Goal: Information Seeking & Learning: Find specific page/section

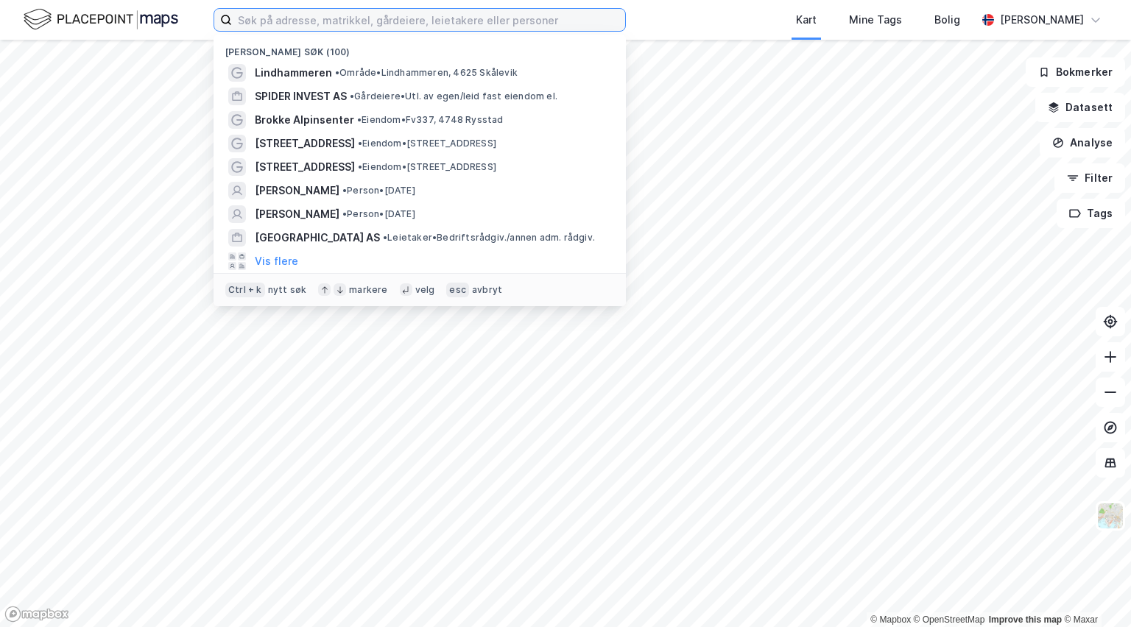
click at [317, 22] on input at bounding box center [428, 20] width 393 height 22
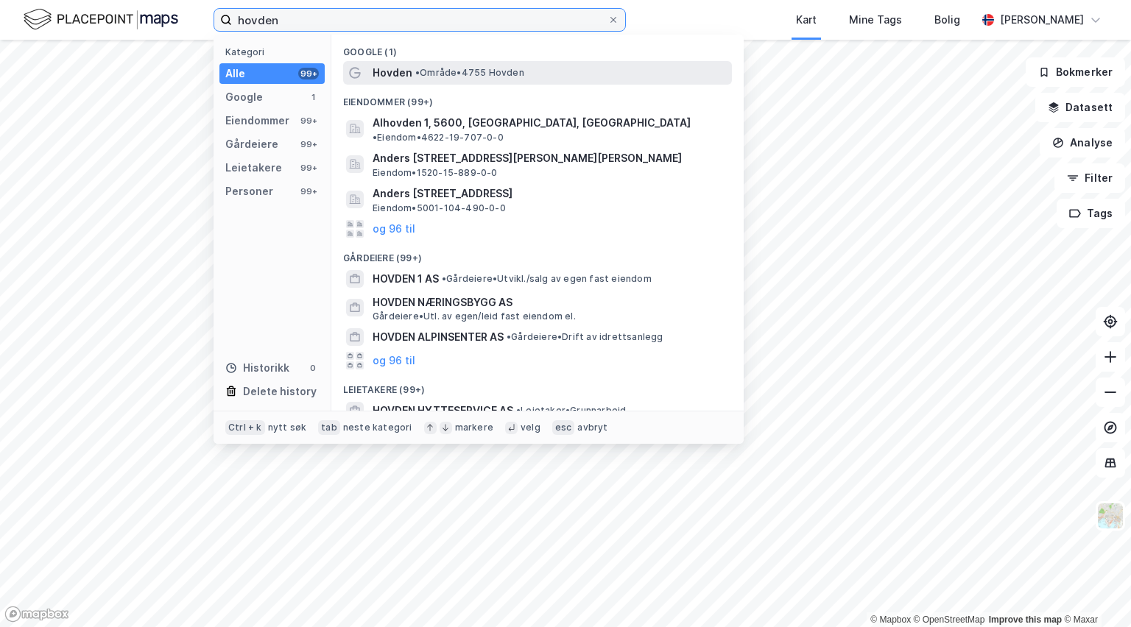
type input "hovden"
click at [395, 71] on span "Hovden" at bounding box center [393, 73] width 40 height 18
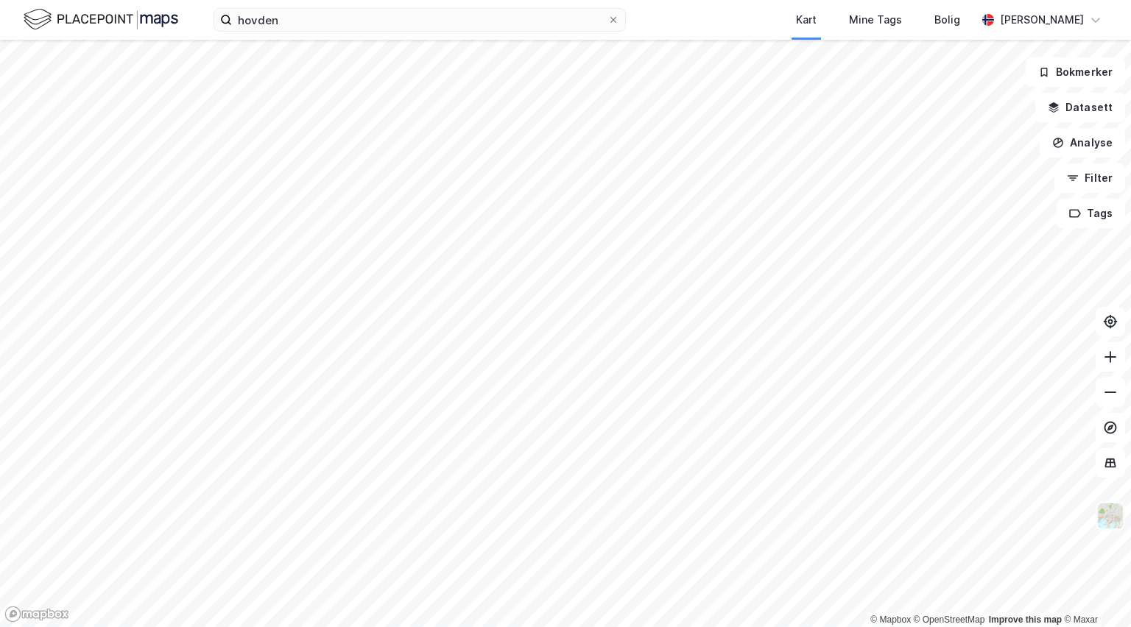
click at [1106, 529] on img at bounding box center [1110, 516] width 28 height 28
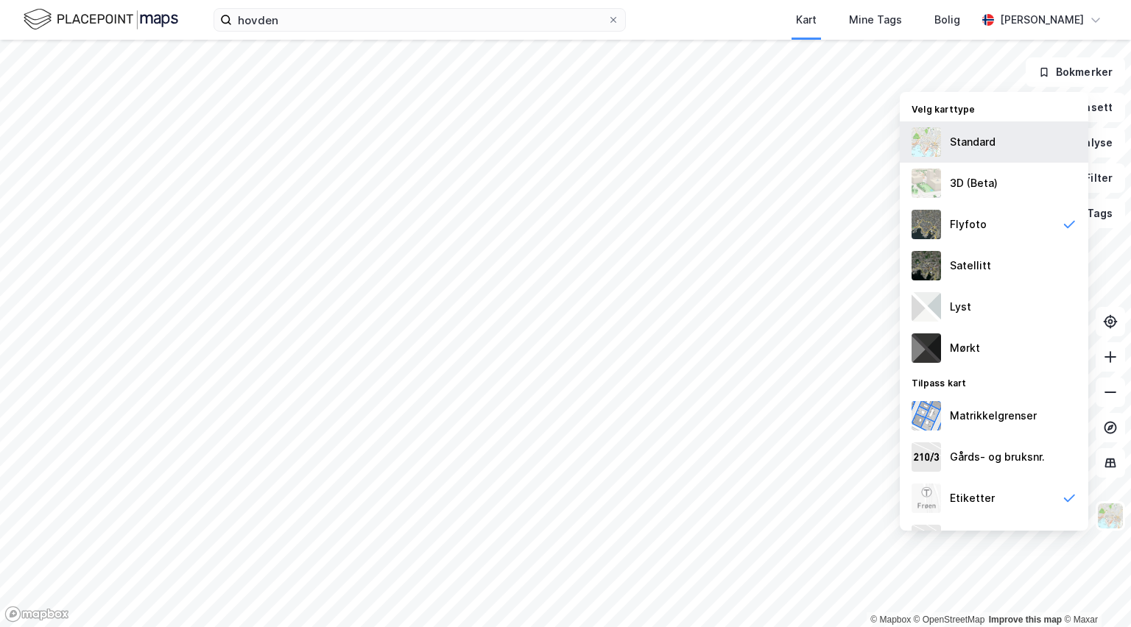
click at [958, 147] on div "Standard" at bounding box center [973, 142] width 46 height 18
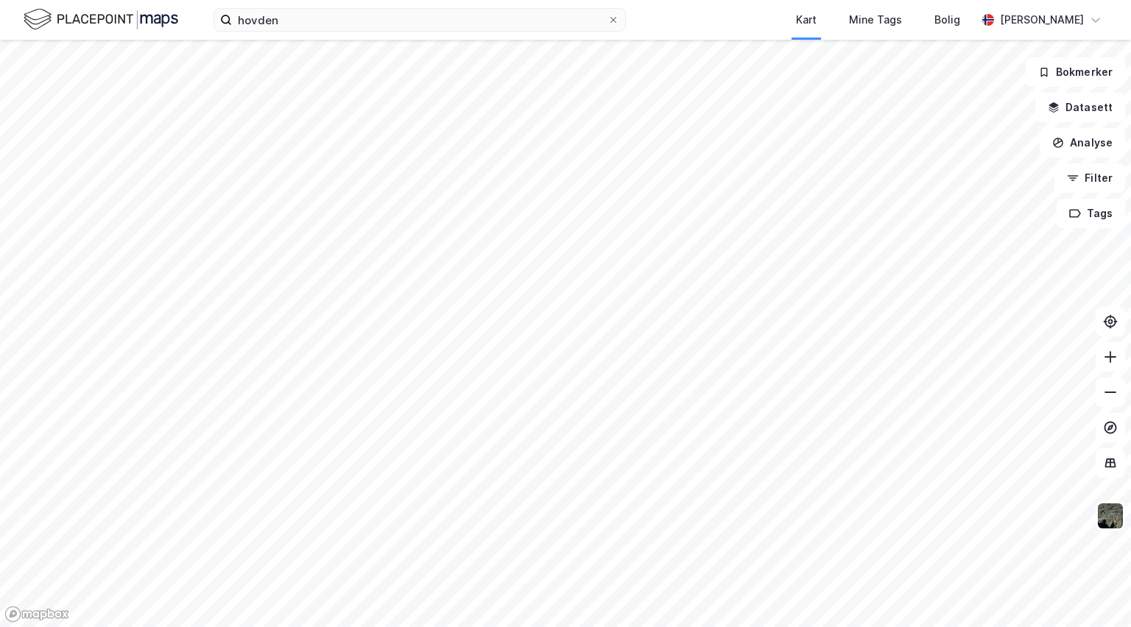
click at [527, 627] on html "hovden Kart Mine Tags Bolig [PERSON_NAME] © Mapbox © OpenStreetMap Improve this…" at bounding box center [565, 313] width 1131 height 627
click at [867, 627] on html "hovden Kart Mine Tags Bolig [PERSON_NAME] © Mapbox © OpenStreetMap Improve this…" at bounding box center [565, 313] width 1131 height 627
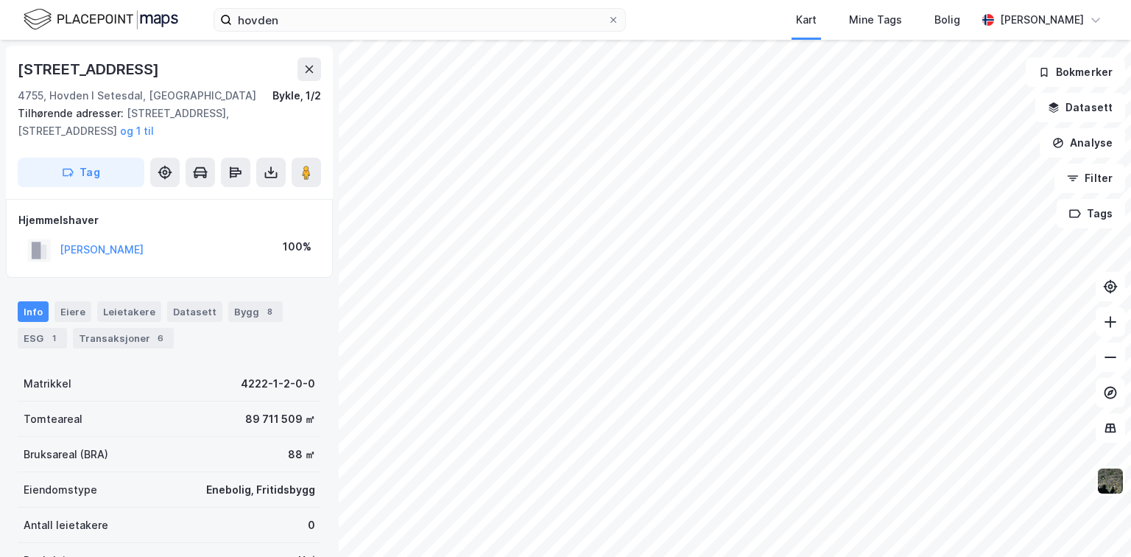
scroll to position [4, 0]
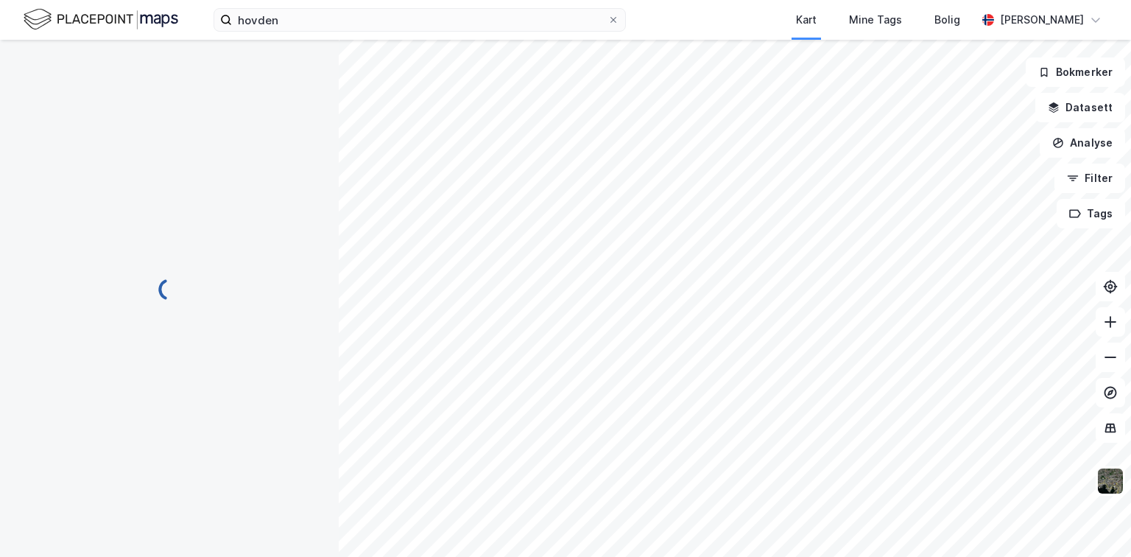
scroll to position [4, 0]
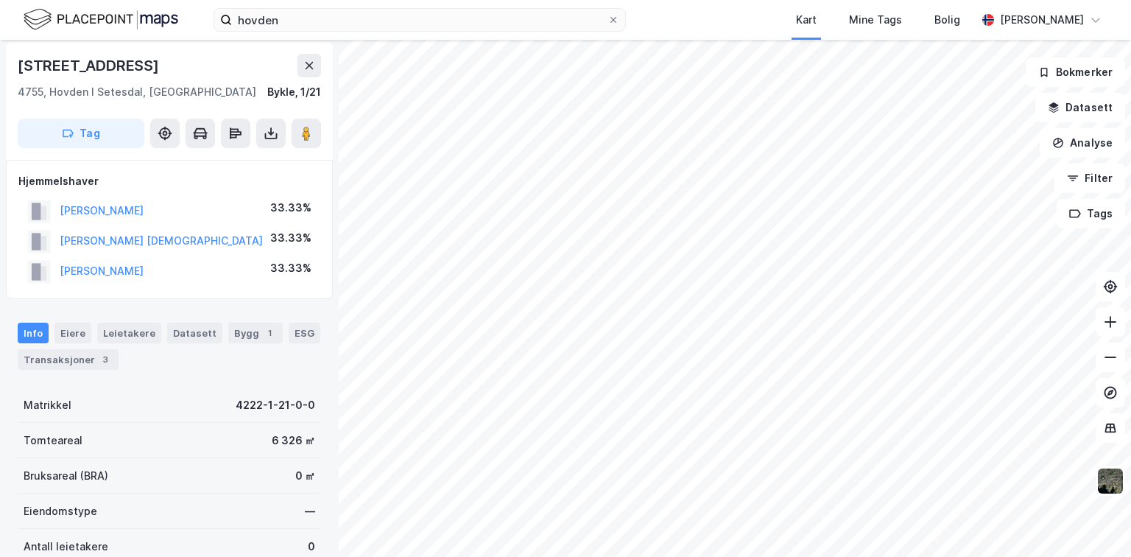
scroll to position [4, 0]
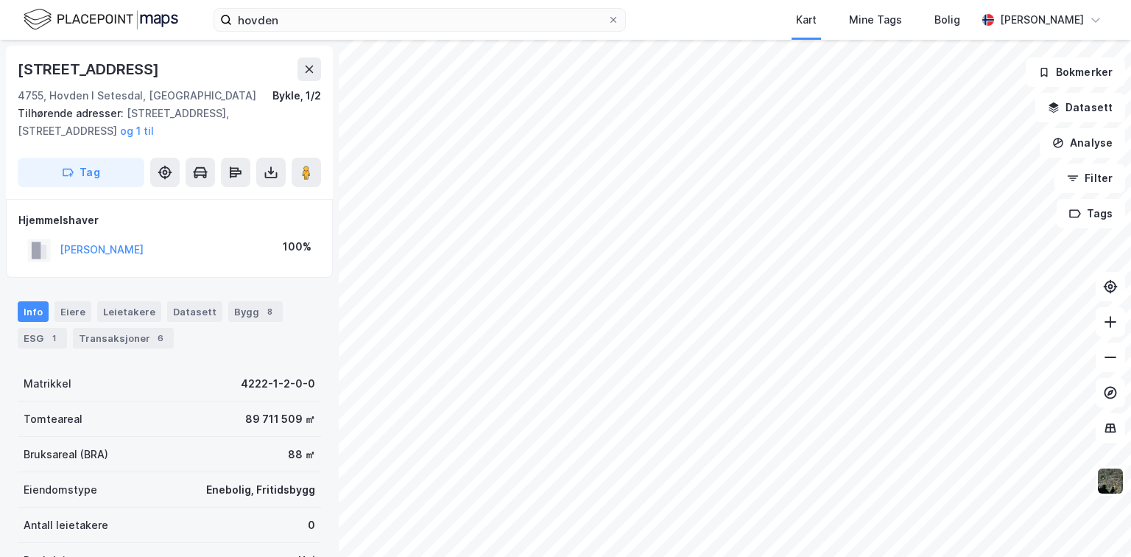
scroll to position [4, 0]
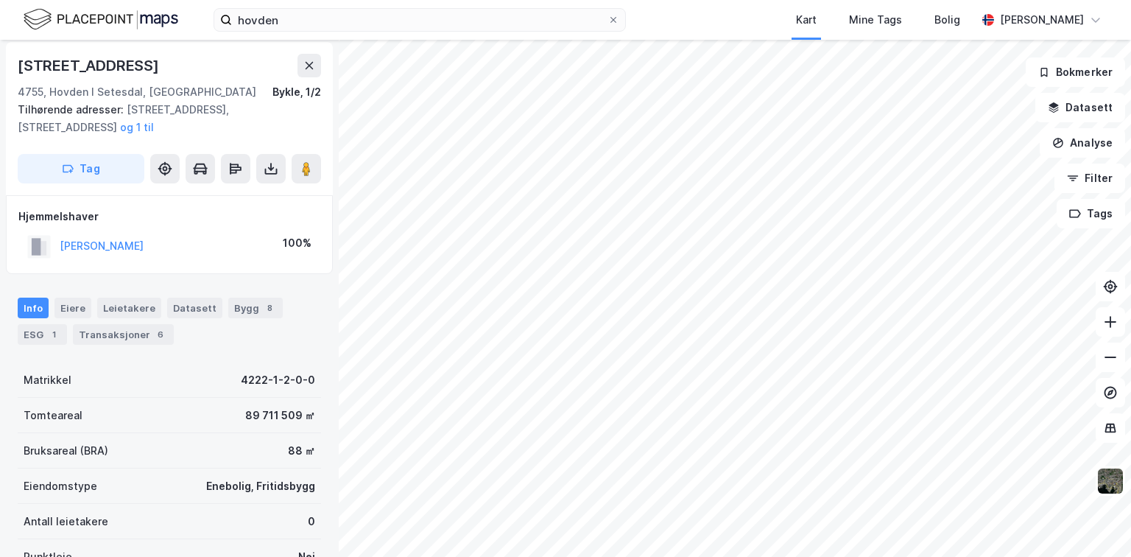
click at [676, 36] on div "hovden Kart Mine Tags Bolig [PERSON_NAME] © Mapbox © OpenStreetMap Improve this…" at bounding box center [565, 278] width 1131 height 557
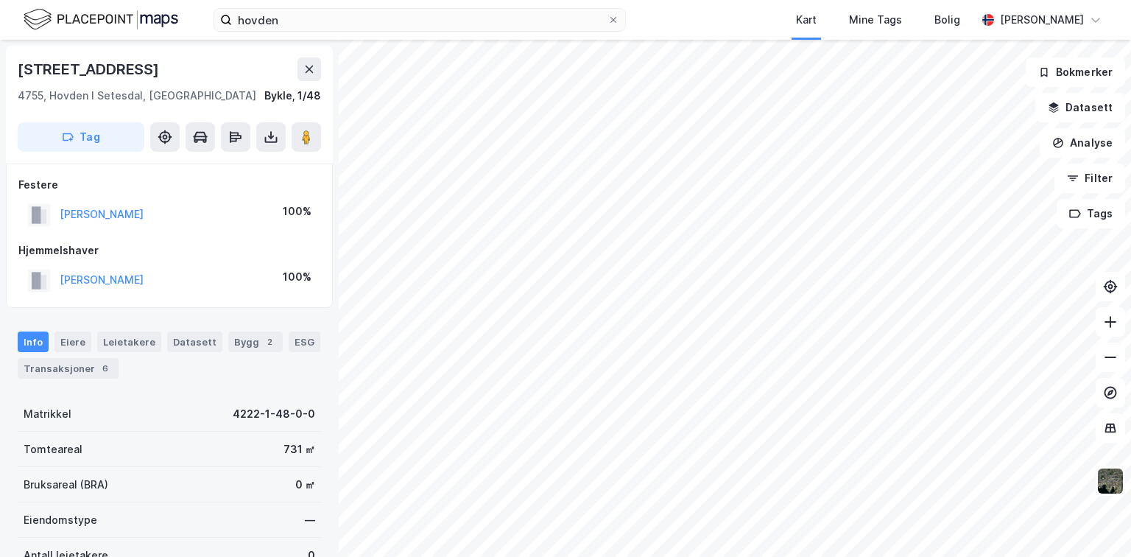
scroll to position [4, 0]
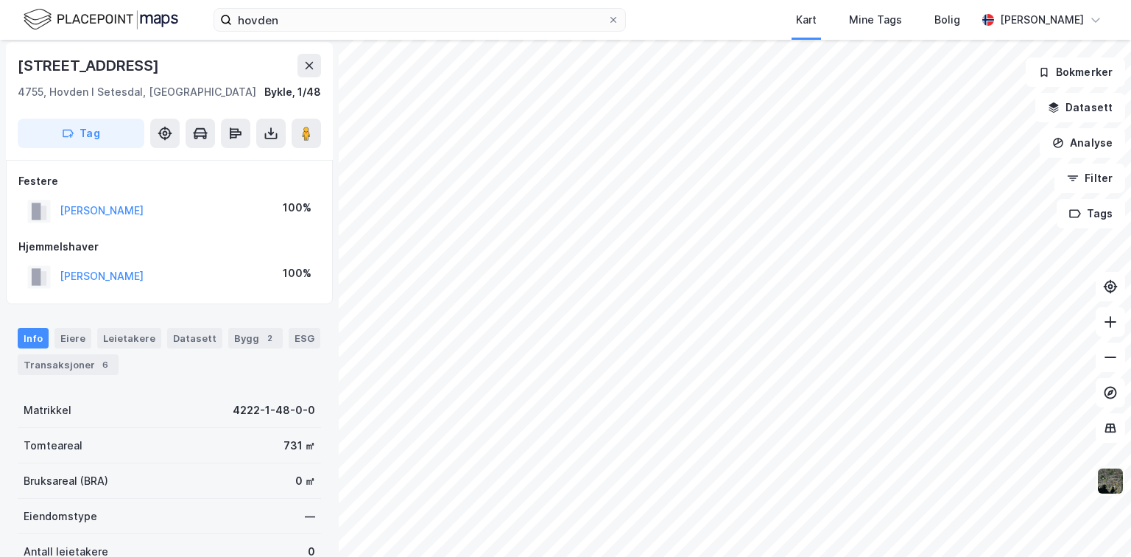
click at [1106, 477] on img at bounding box center [1110, 481] width 28 height 28
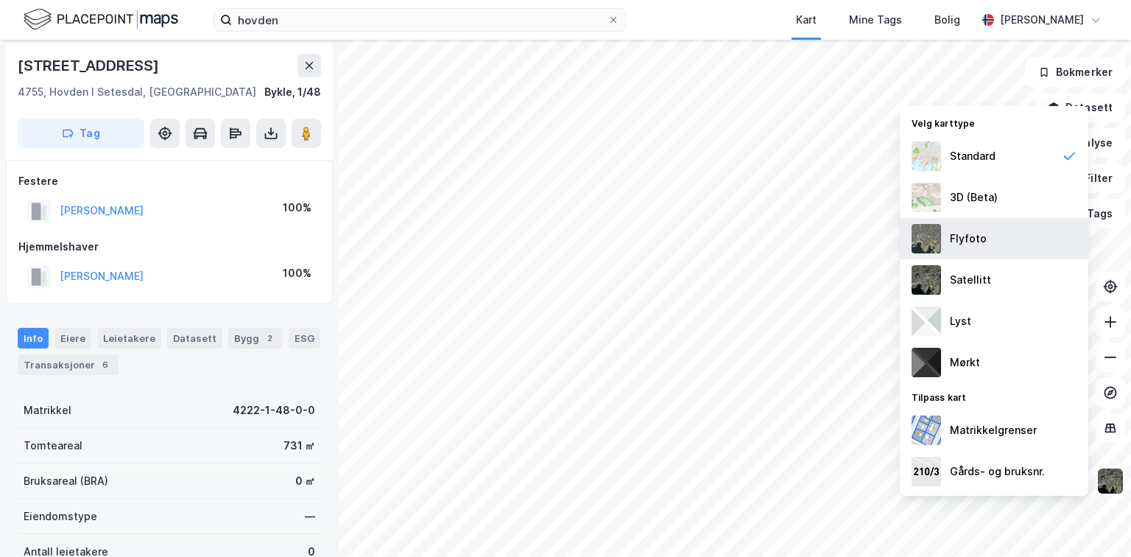
click at [961, 230] on div "Flyfoto" at bounding box center [968, 239] width 37 height 18
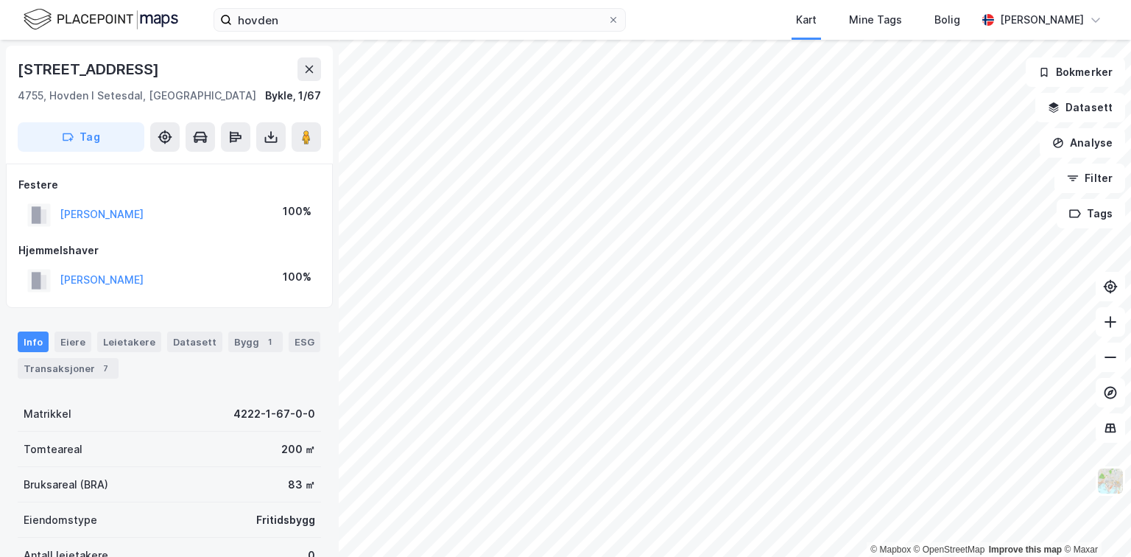
scroll to position [4, 0]
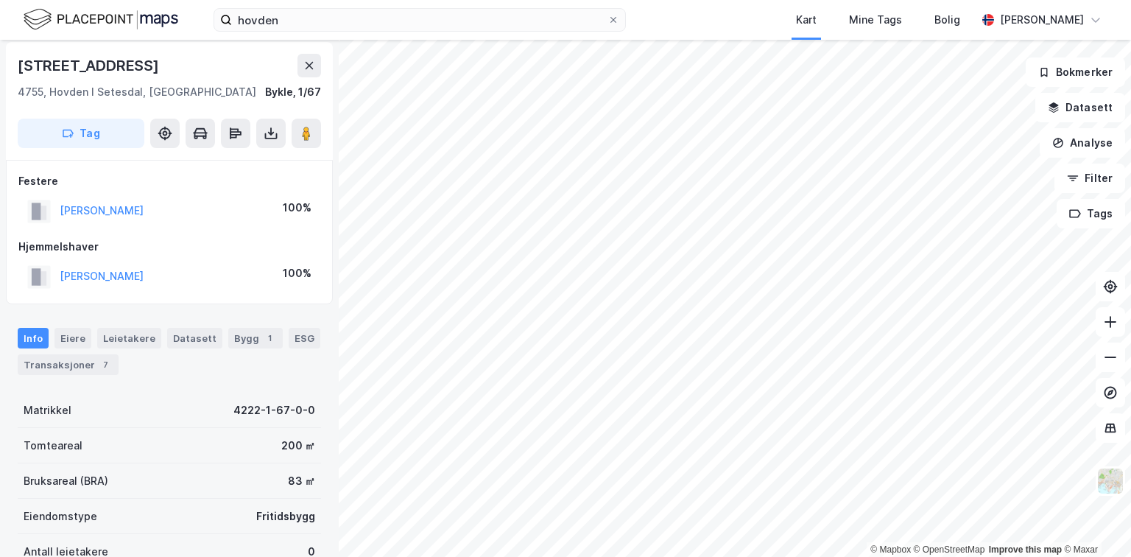
click at [758, 557] on html "hovden Kart Mine Tags [GEOGRAPHIC_DATA][PERSON_NAME] © Mapbox © OpenStreetMap I…" at bounding box center [565, 278] width 1131 height 557
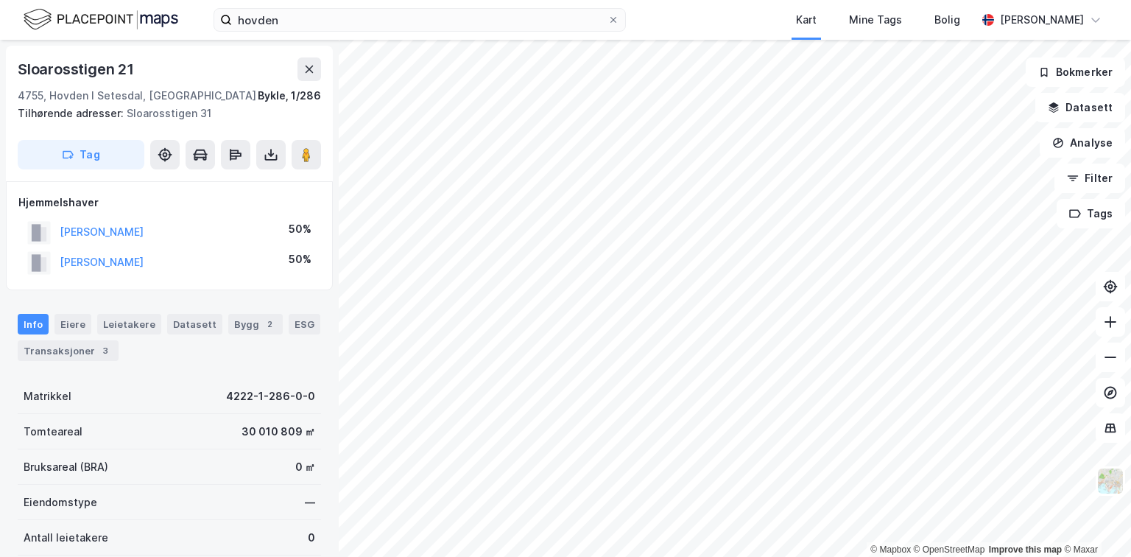
scroll to position [4, 0]
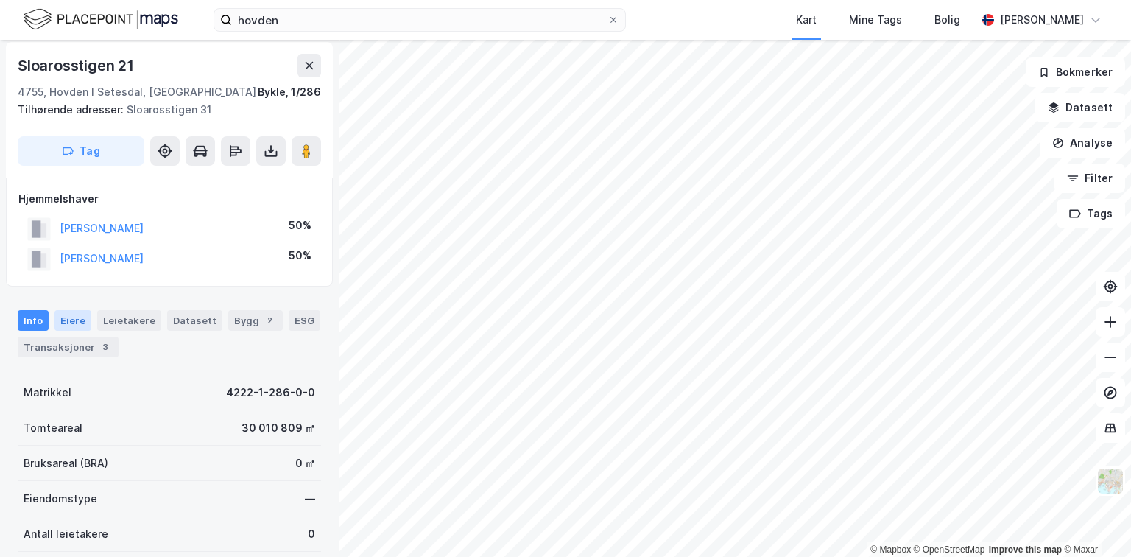
click at [79, 321] on div "Eiere" at bounding box center [72, 320] width 37 height 21
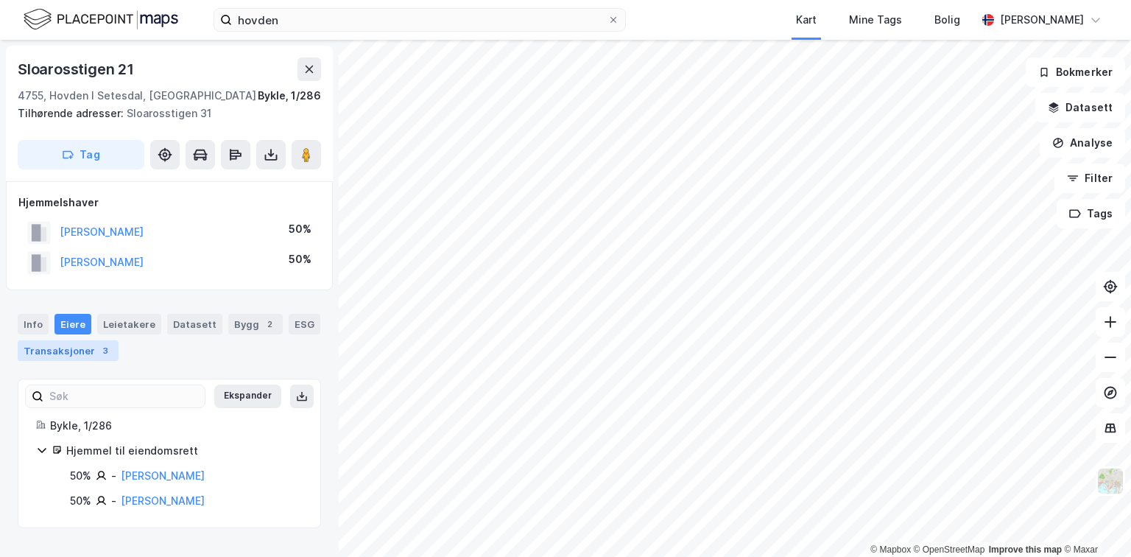
click at [68, 345] on div "Transaksjoner 3" at bounding box center [68, 350] width 101 height 21
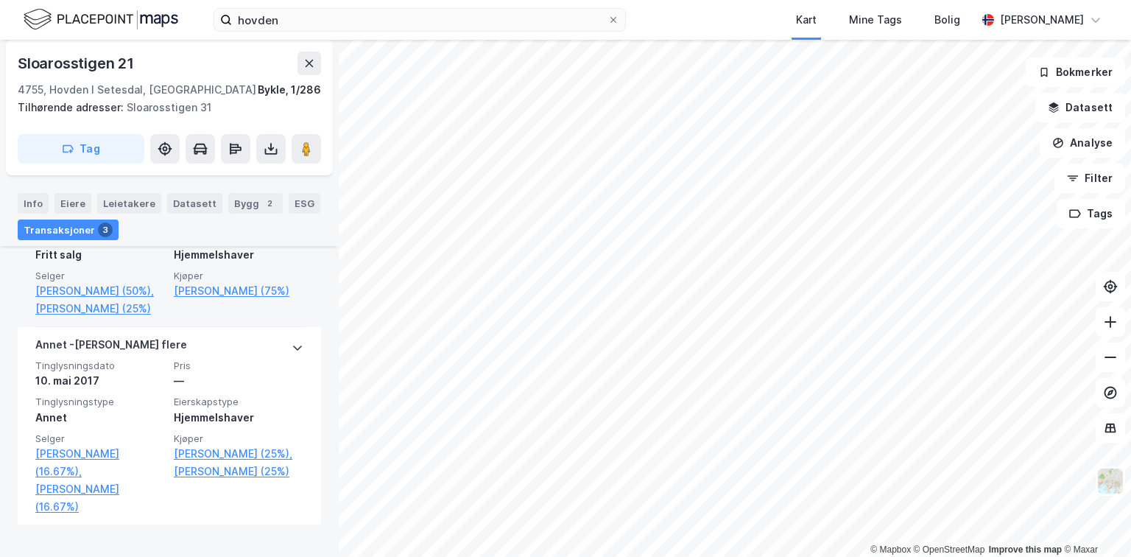
scroll to position [637, 0]
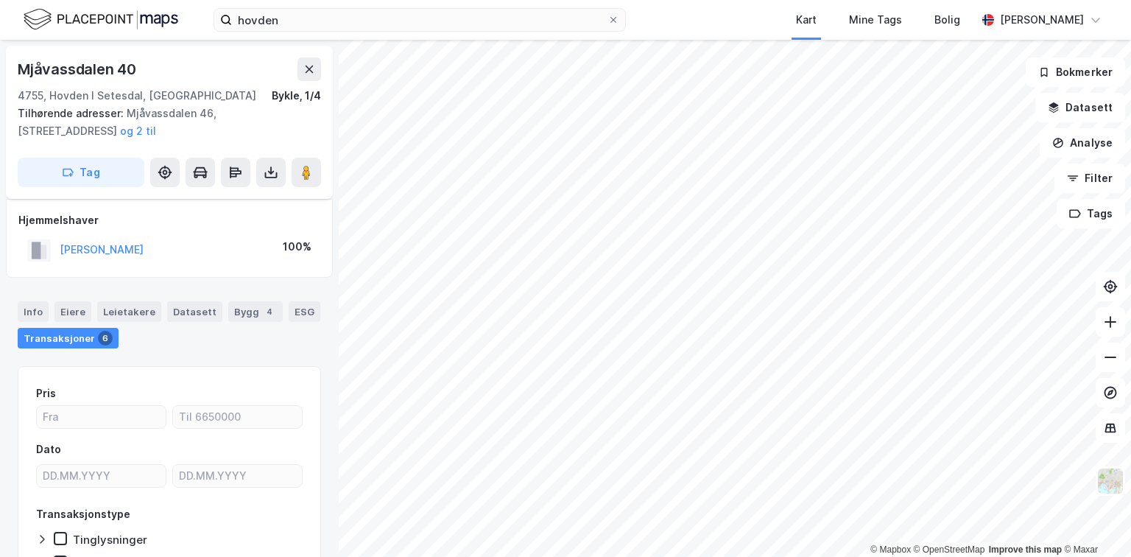
scroll to position [84, 0]
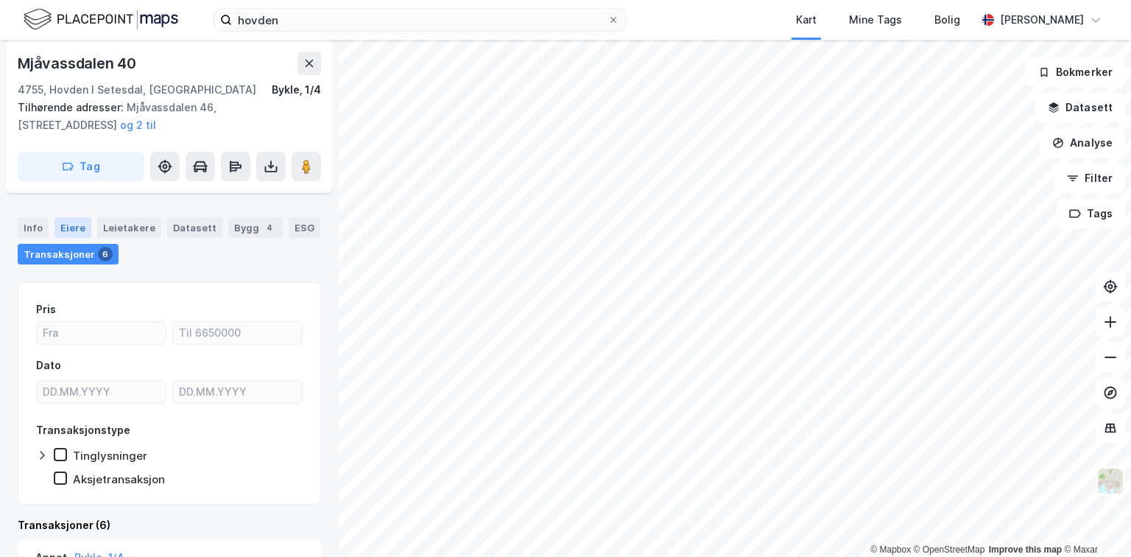
click at [68, 219] on div "Eiere" at bounding box center [72, 227] width 37 height 21
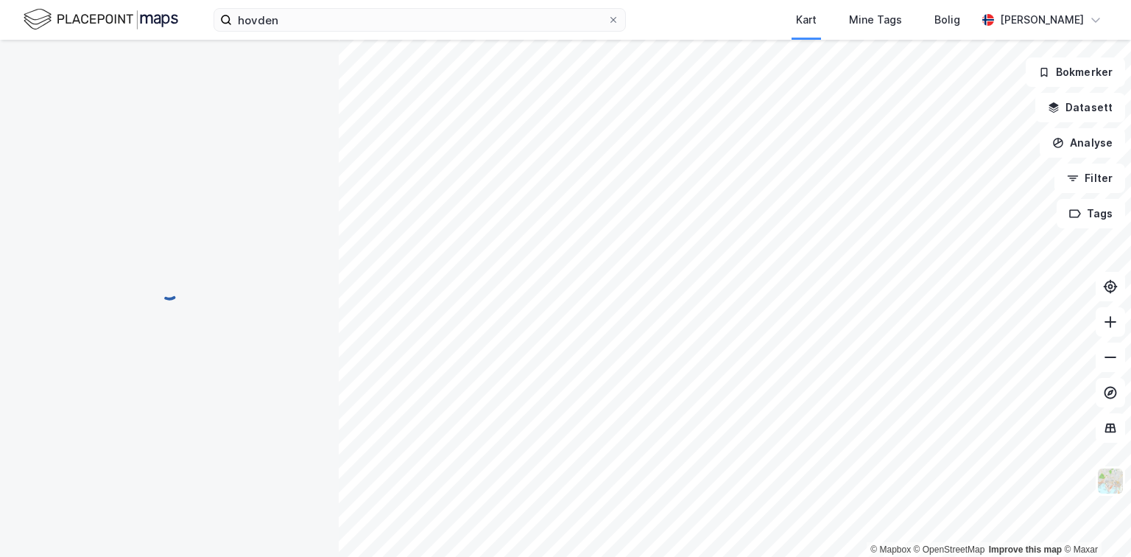
scroll to position [2, 0]
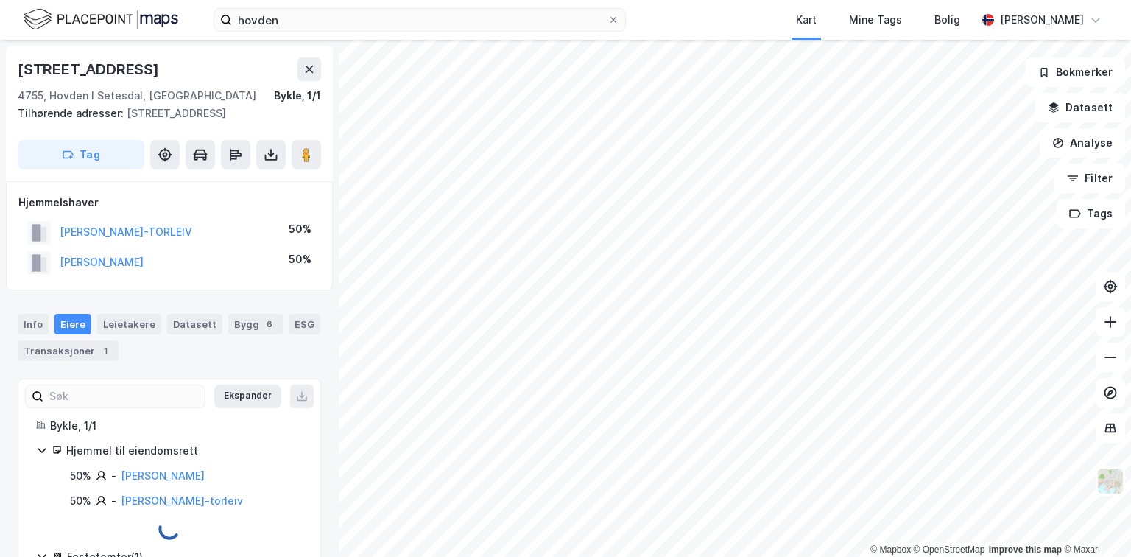
scroll to position [2, 0]
